Goal: Task Accomplishment & Management: Complete application form

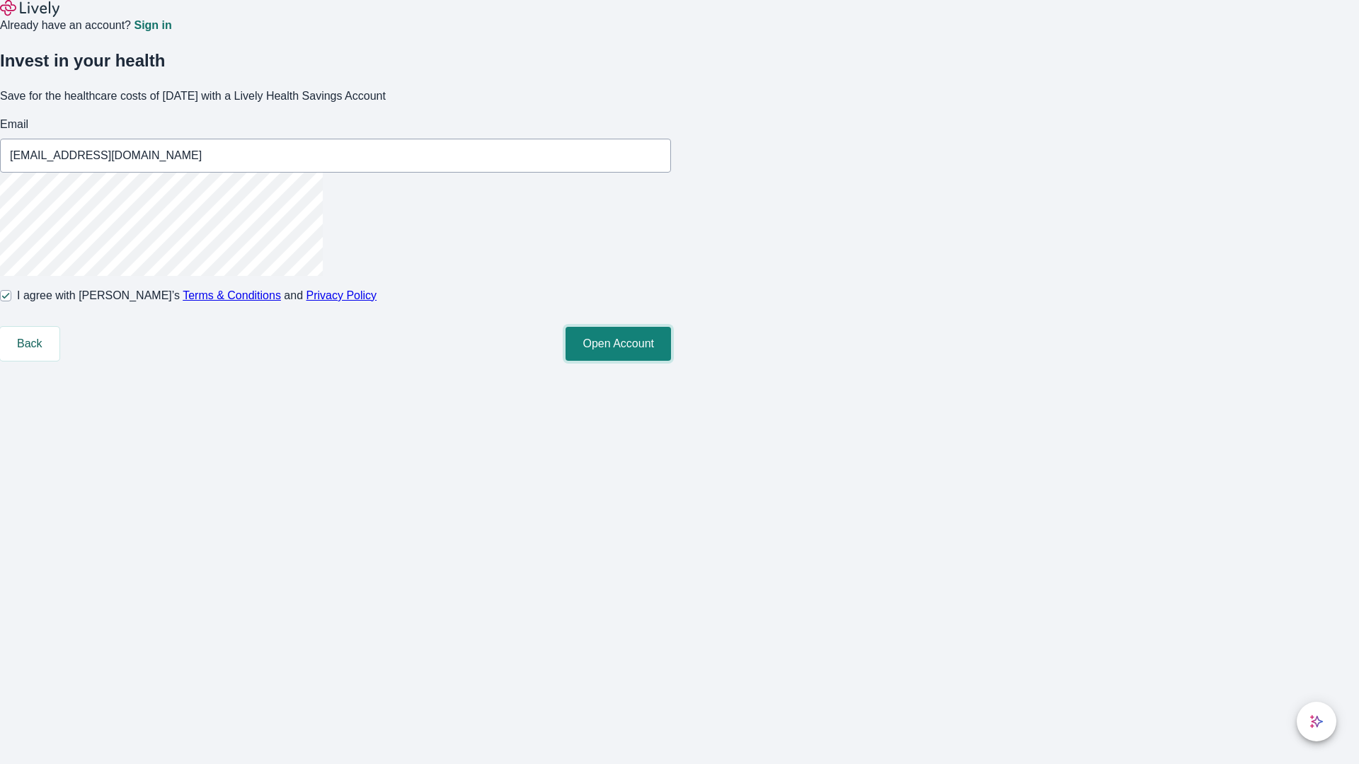
click at [671, 361] on button "Open Account" at bounding box center [618, 344] width 105 height 34
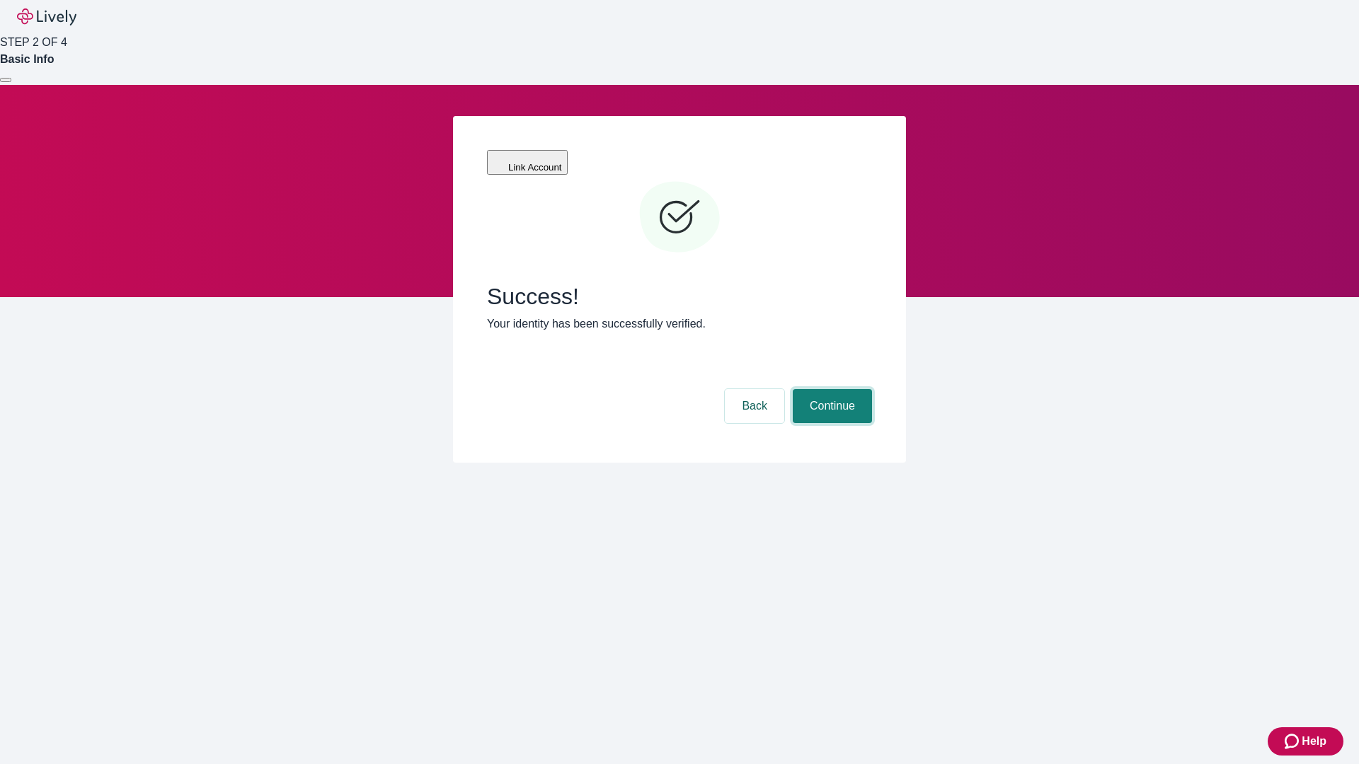
click at [830, 389] on button "Continue" at bounding box center [832, 406] width 79 height 34
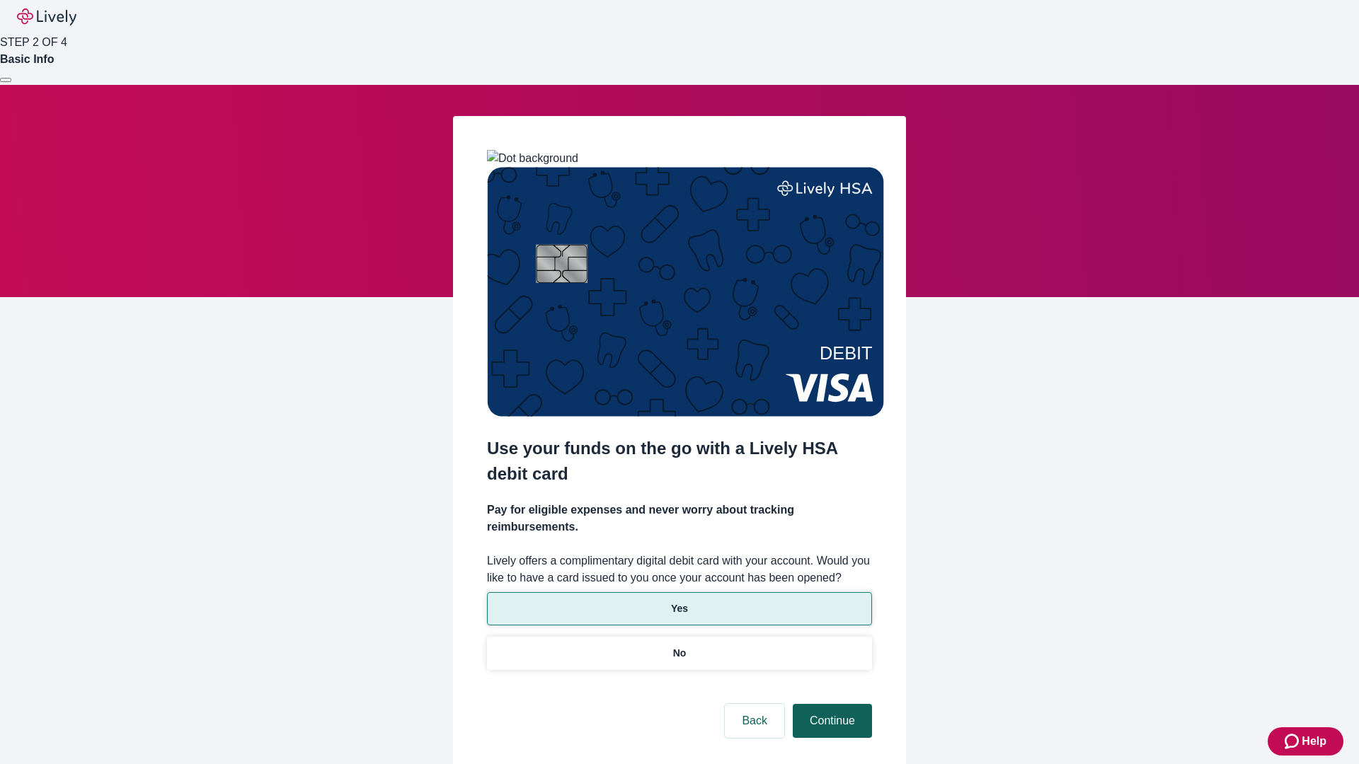
click at [679, 602] on p "Yes" at bounding box center [679, 609] width 17 height 15
click at [830, 704] on button "Continue" at bounding box center [832, 721] width 79 height 34
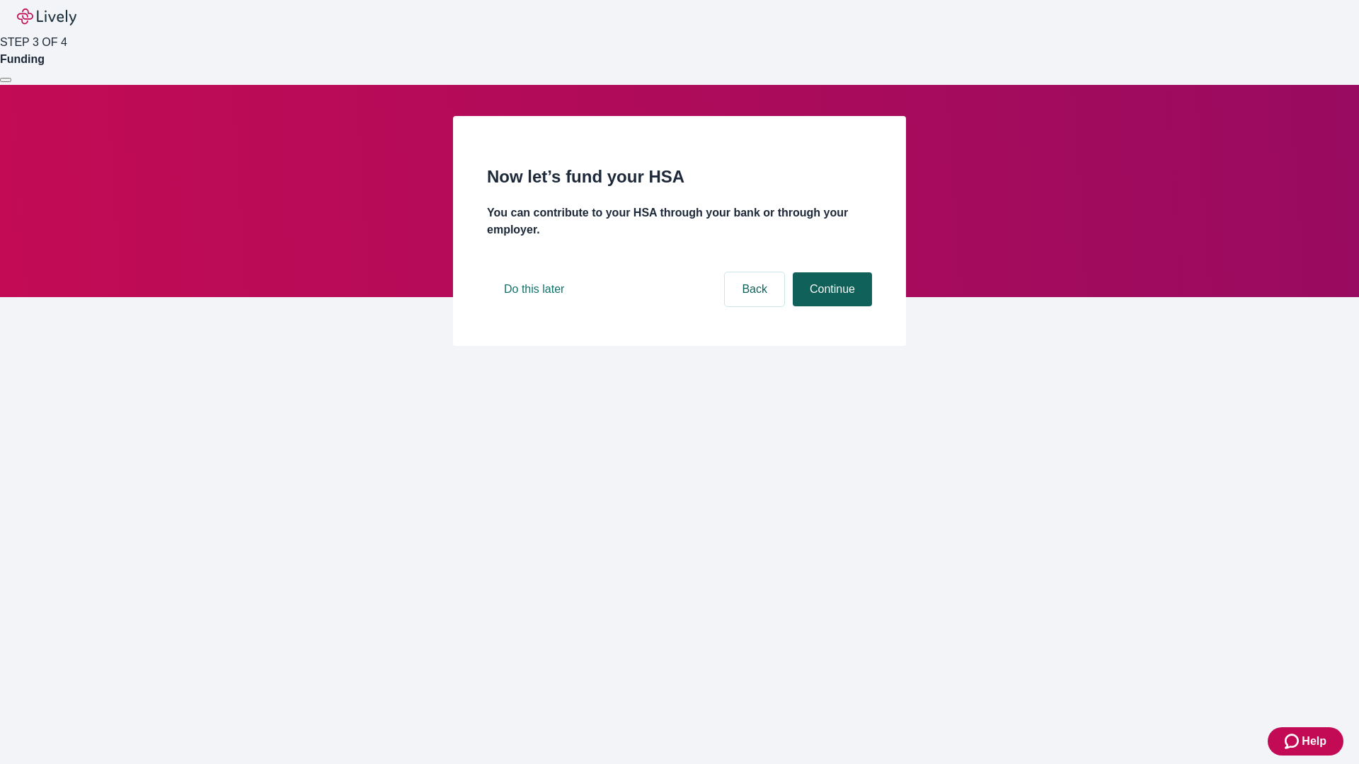
click at [830, 306] on button "Continue" at bounding box center [832, 289] width 79 height 34
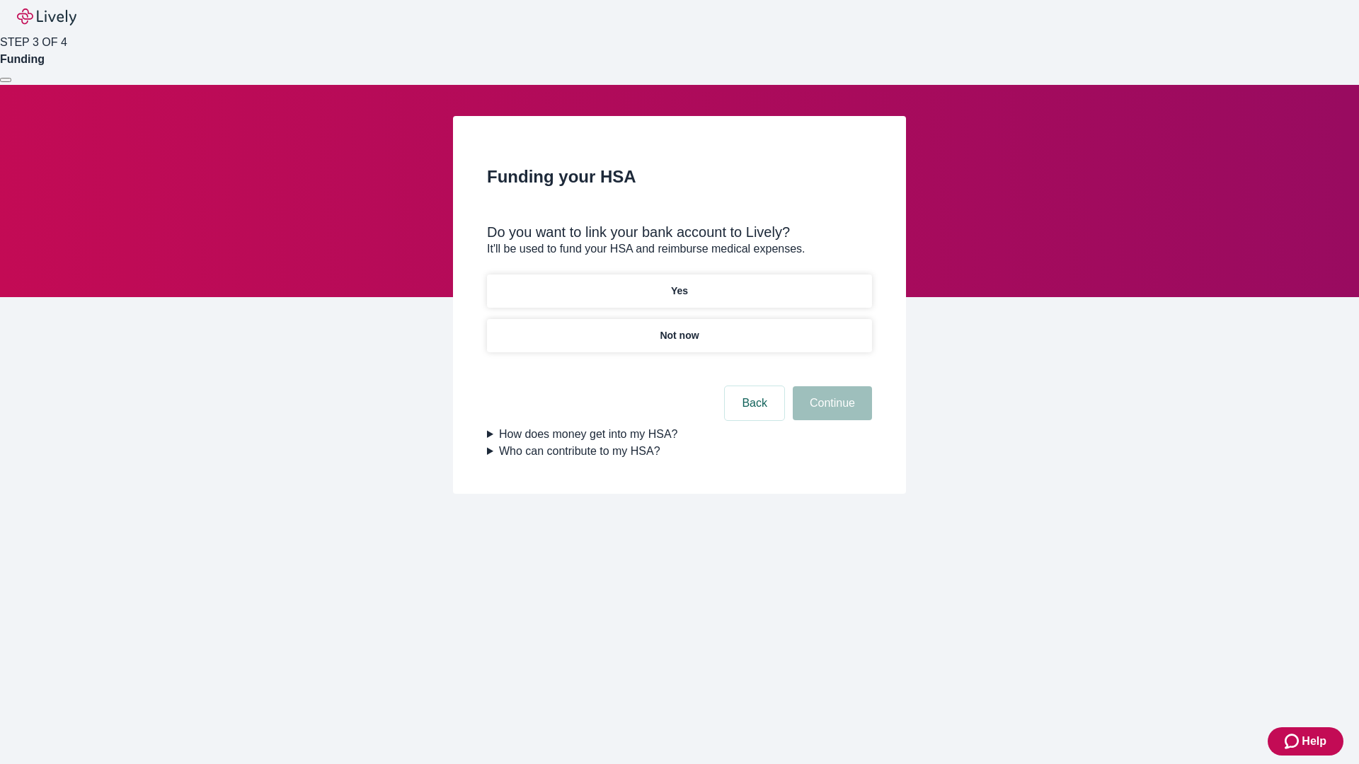
click at [679, 328] on p "Not now" at bounding box center [679, 335] width 39 height 15
click at [830, 412] on button "Continue" at bounding box center [832, 403] width 79 height 34
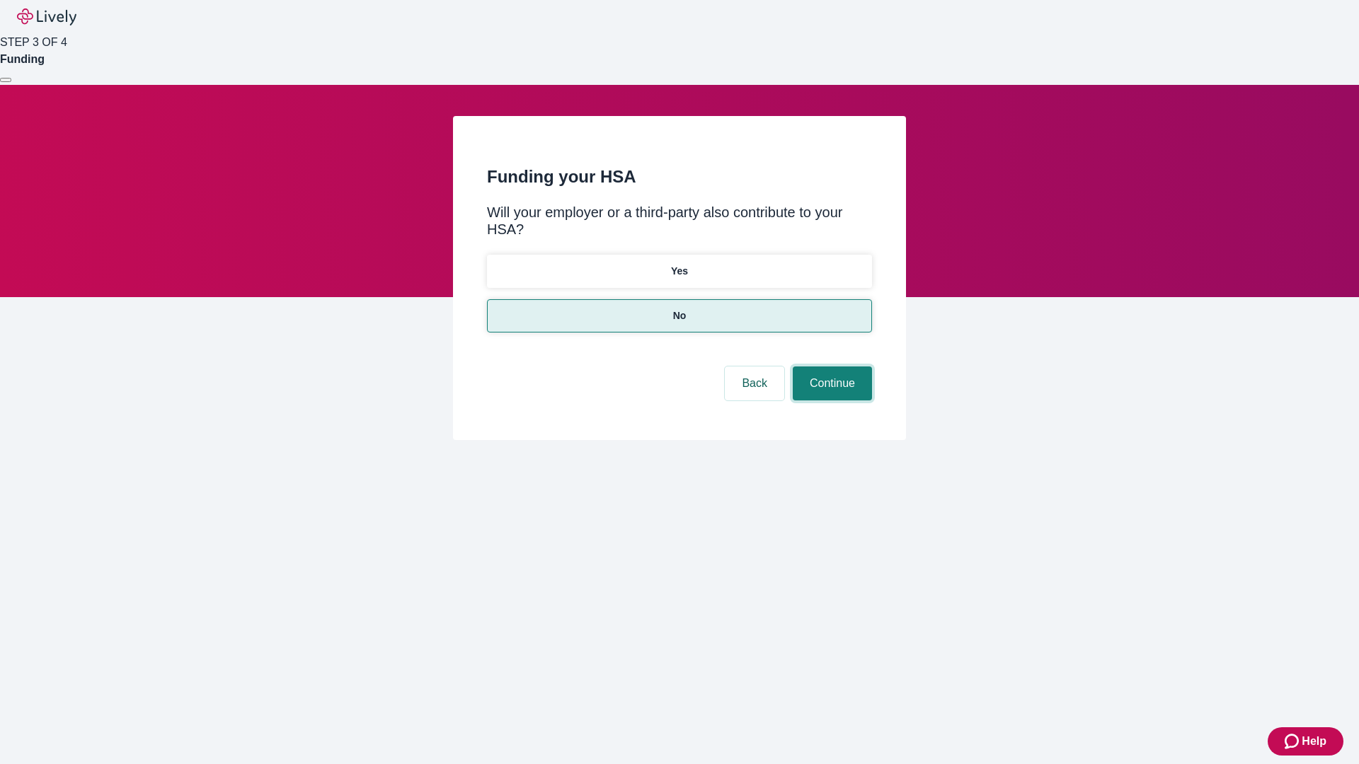
click at [830, 367] on button "Continue" at bounding box center [832, 384] width 79 height 34
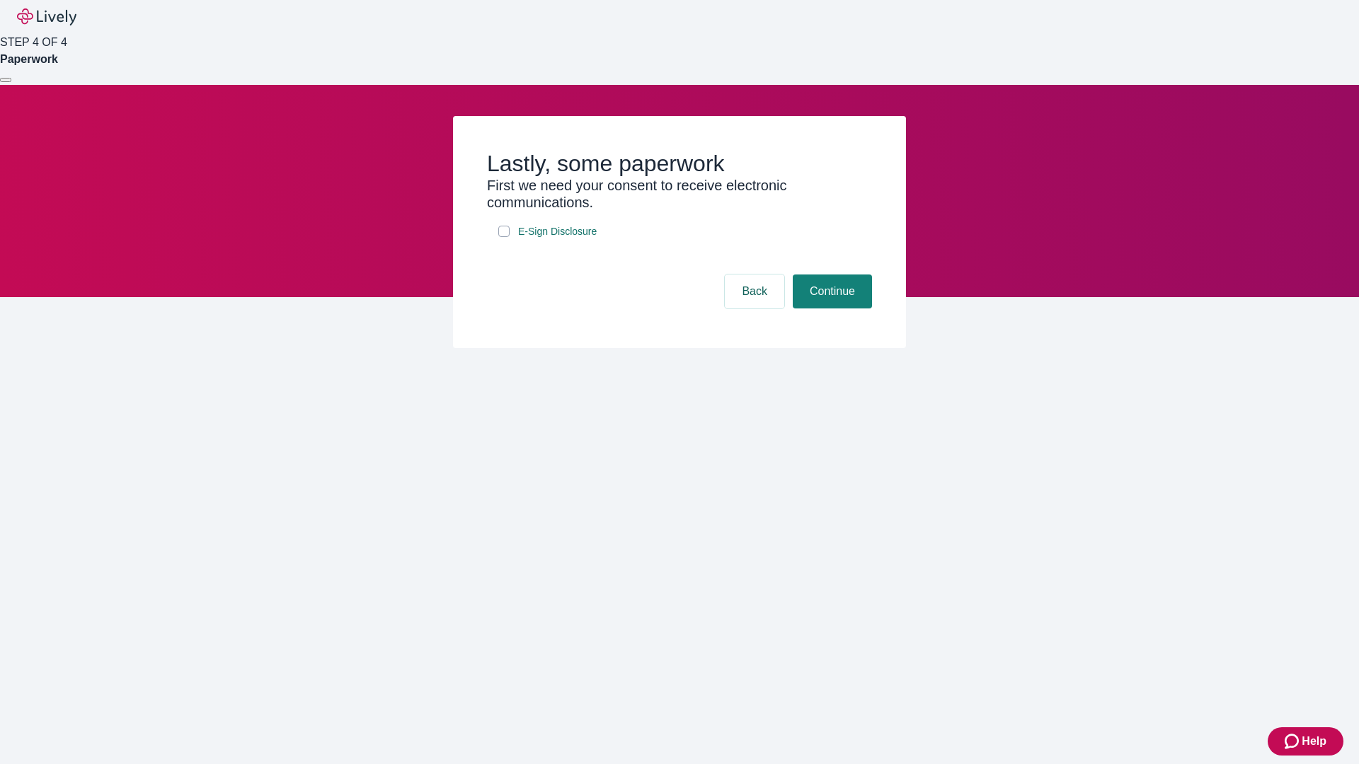
click at [504, 237] on input "E-Sign Disclosure" at bounding box center [503, 231] width 11 height 11
checkbox input "true"
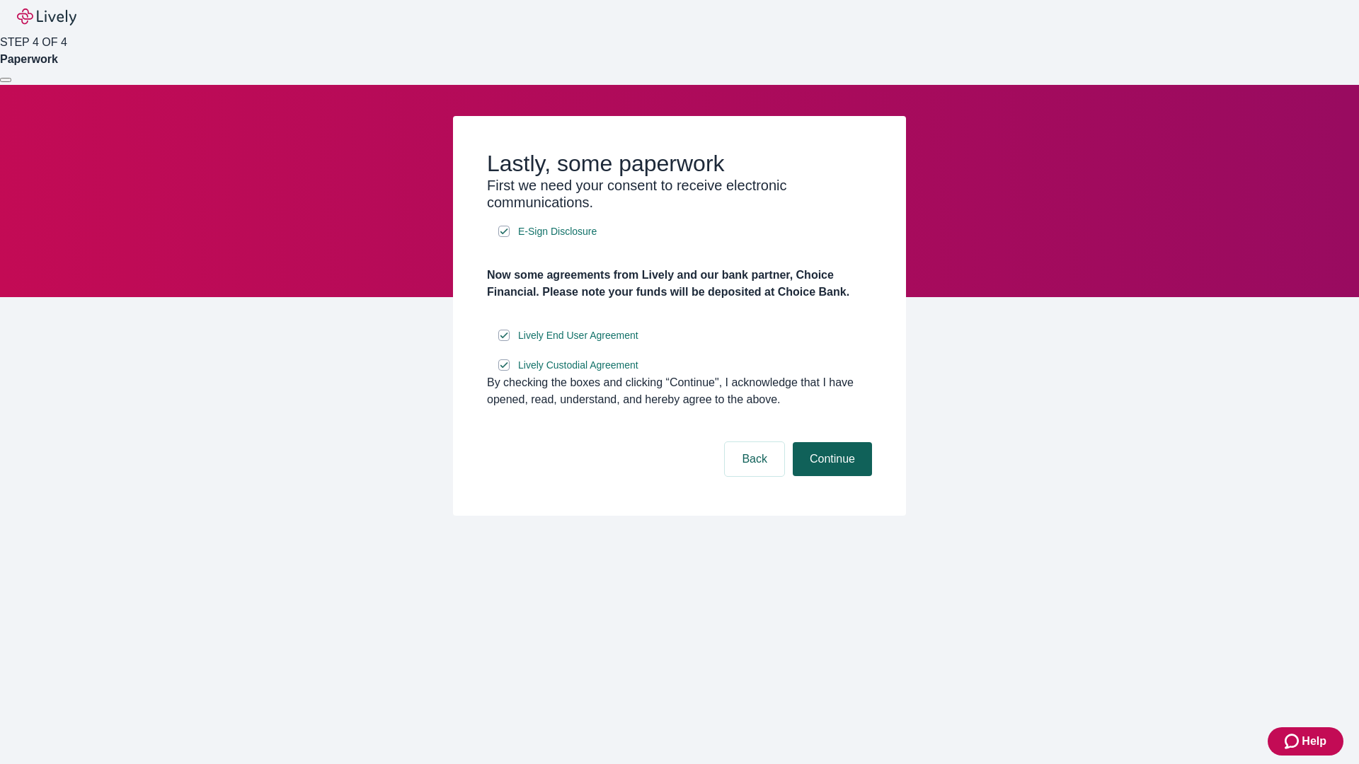
click at [830, 476] on button "Continue" at bounding box center [832, 459] width 79 height 34
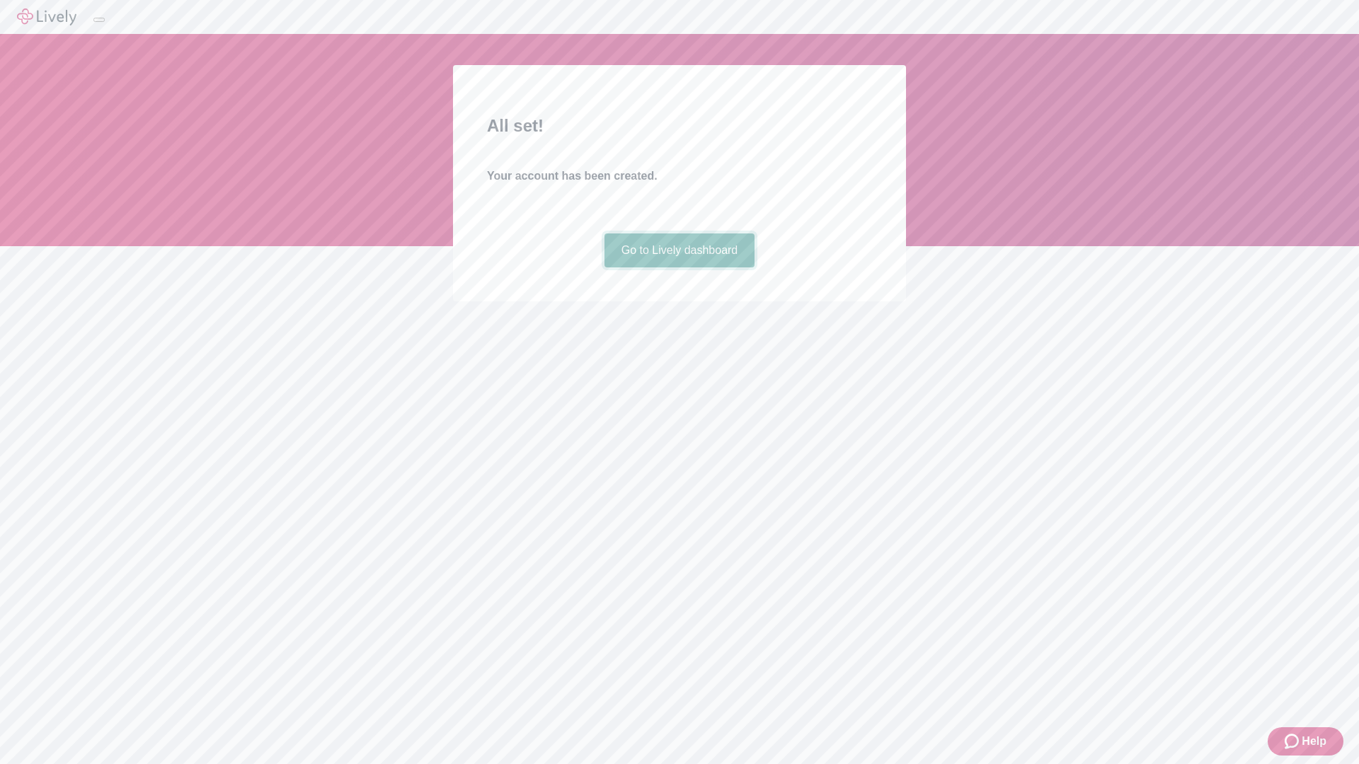
click at [679, 268] on link "Go to Lively dashboard" at bounding box center [679, 251] width 151 height 34
